Goal: Find specific page/section: Find specific page/section

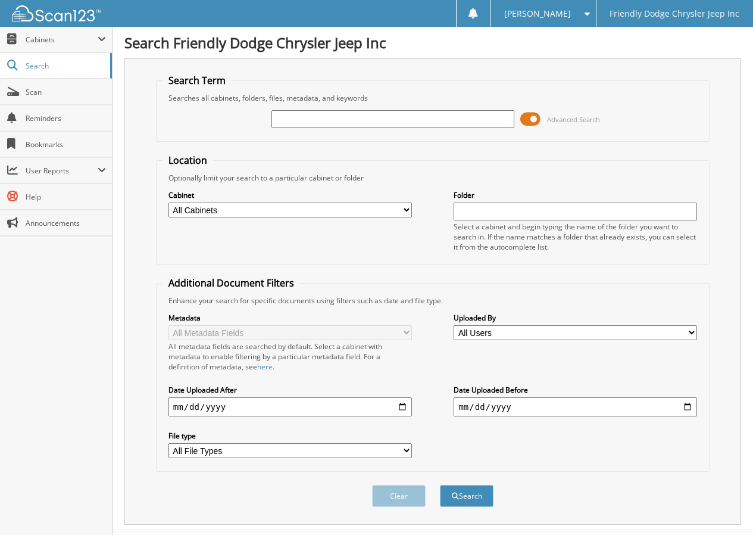
click at [308, 121] on input "text" at bounding box center [393, 119] width 244 height 18
type input "6078353"
click at [440, 485] on button "Search" at bounding box center [467, 496] width 54 height 22
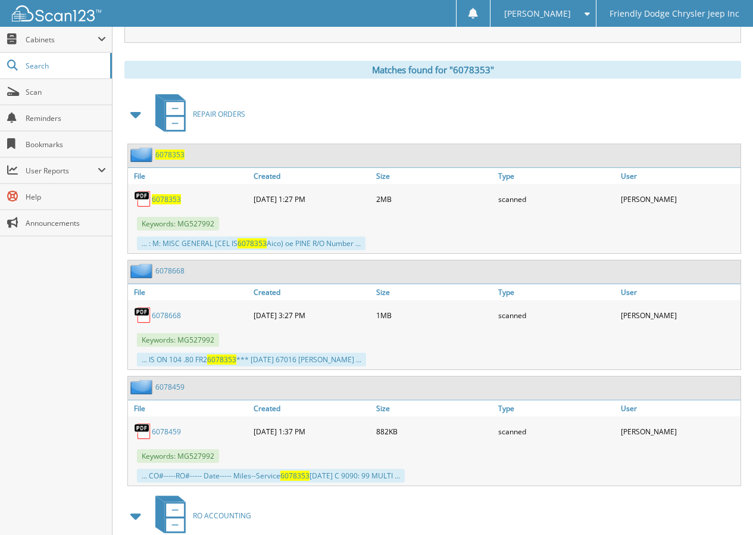
scroll to position [466, 0]
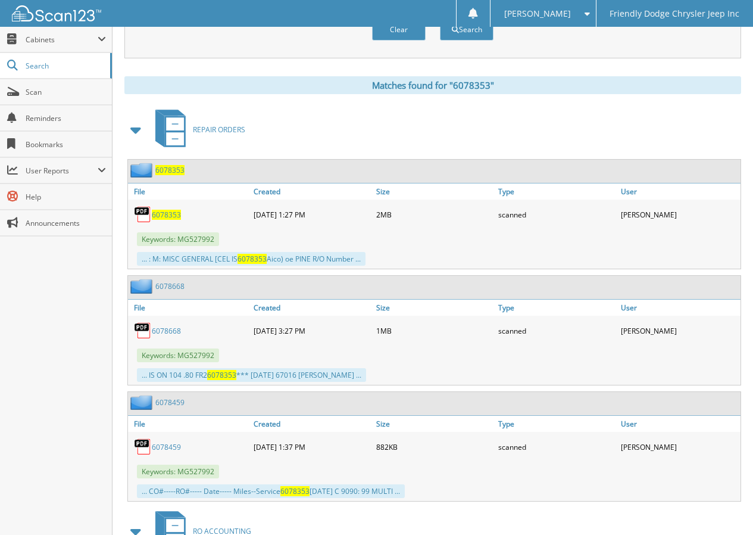
click at [167, 215] on span "6078353" at bounding box center [166, 215] width 29 height 10
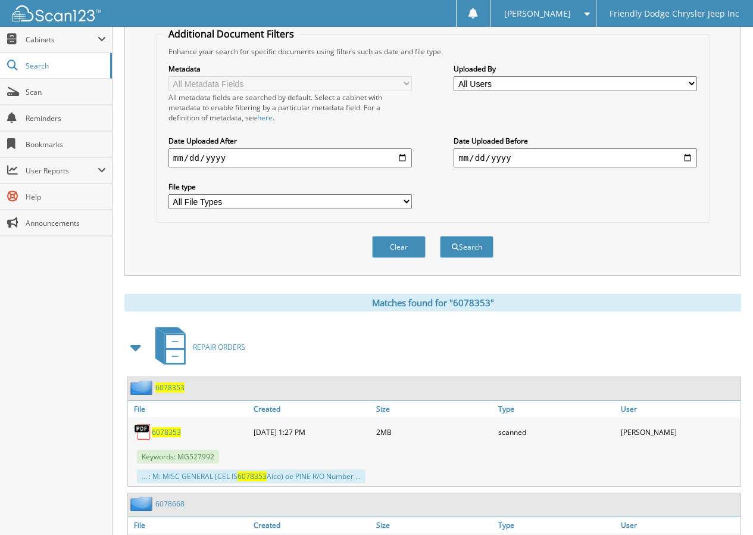
scroll to position [0, 0]
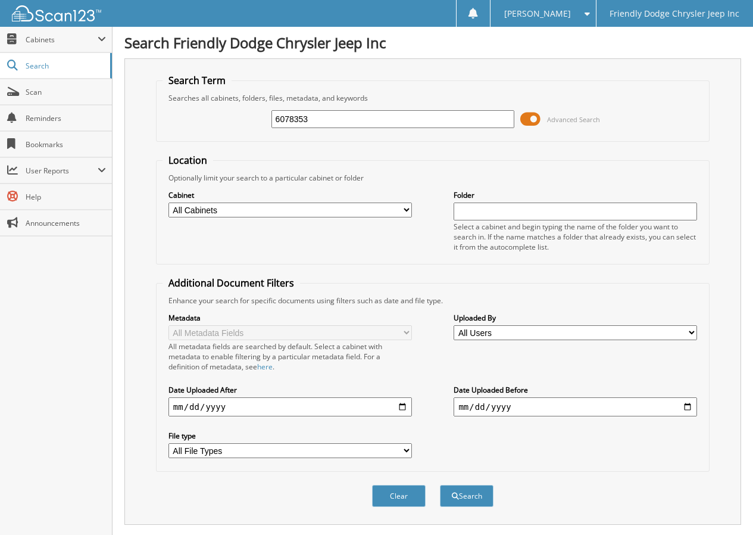
drag, startPoint x: 347, startPoint y: 122, endPoint x: 174, endPoint y: 121, distance: 173.3
click at [174, 121] on div "6078353 Advanced Search" at bounding box center [433, 119] width 541 height 32
type input "6078697"
click at [440, 485] on button "Search" at bounding box center [467, 496] width 54 height 22
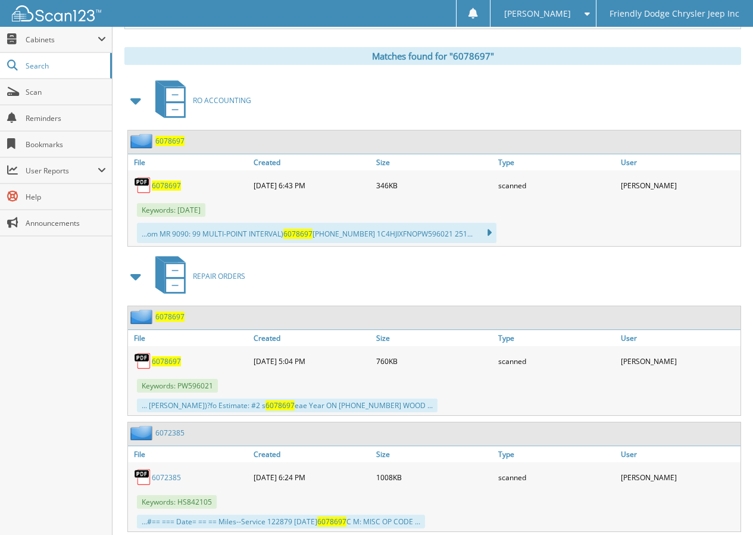
scroll to position [529, 0]
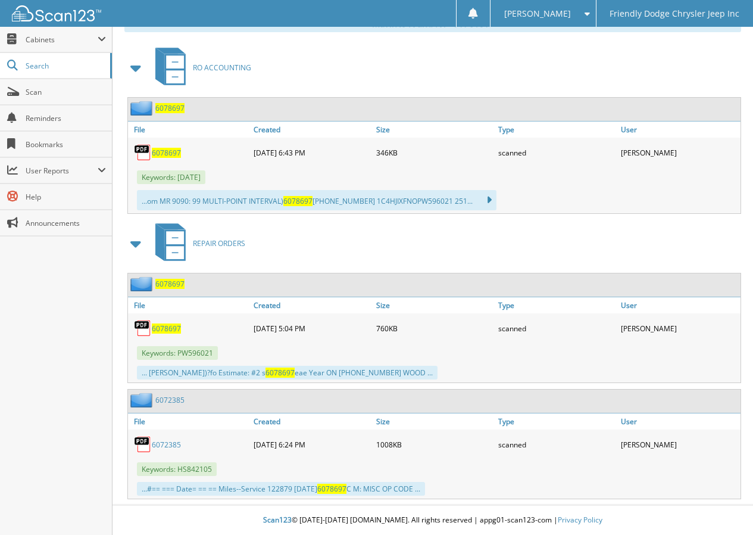
click at [168, 154] on span "6078697" at bounding box center [166, 153] width 29 height 10
click at [170, 330] on span "6078697" at bounding box center [166, 328] width 29 height 10
click at [163, 329] on span "6078697" at bounding box center [166, 328] width 29 height 10
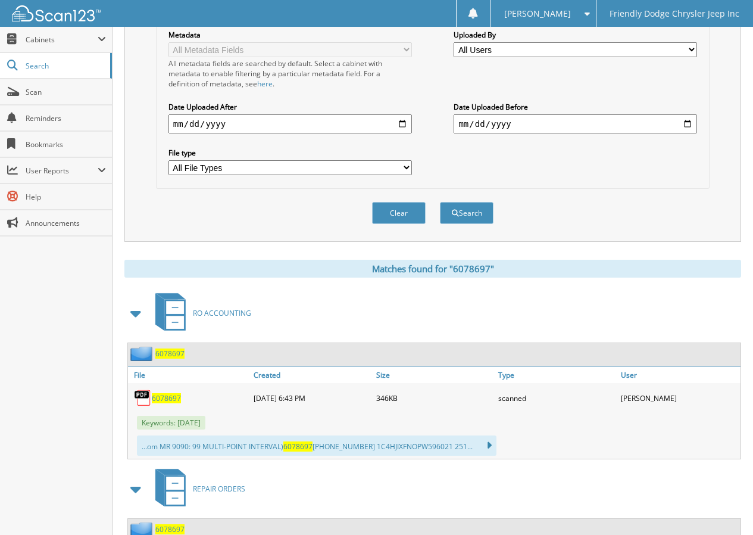
scroll to position [0, 0]
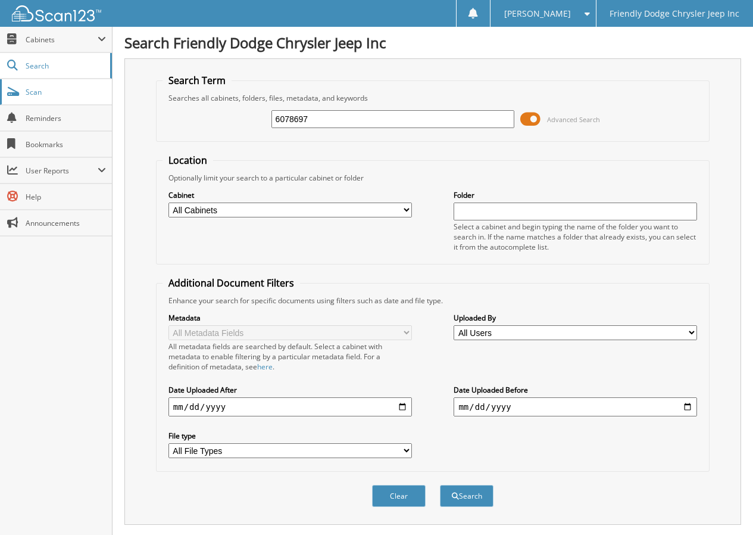
click at [36, 94] on span "Scan" at bounding box center [66, 92] width 80 height 10
